Goal: Navigation & Orientation: Go to known website

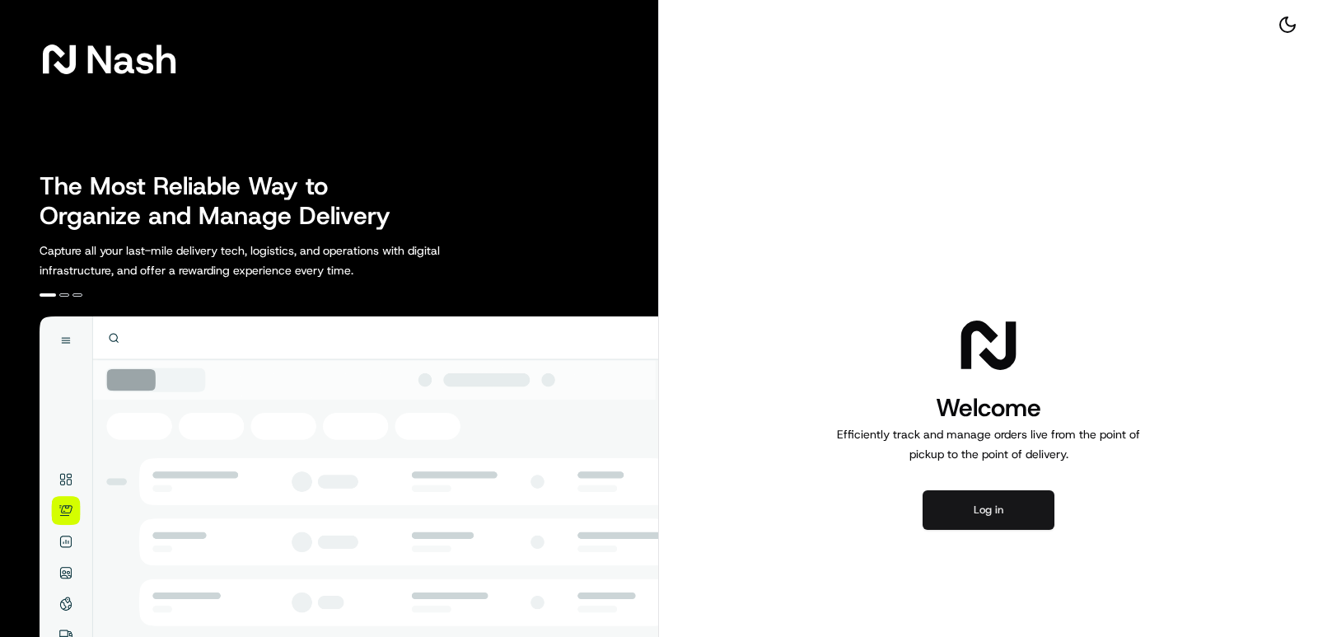
click at [998, 506] on button "Log in" at bounding box center [989, 510] width 132 height 40
